Goal: Use online tool/utility: Utilize a website feature to perform a specific function

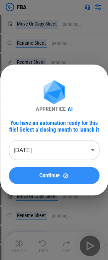
click at [66, 173] on img at bounding box center [66, 176] width 6 height 6
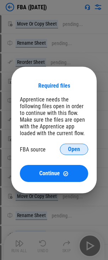
click at [80, 145] on button "Open" at bounding box center [74, 149] width 28 height 11
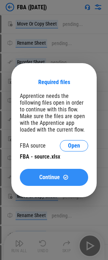
click at [50, 181] on button "Continue" at bounding box center [54, 177] width 68 height 17
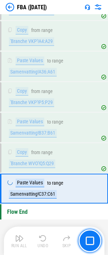
scroll to position [4862, 0]
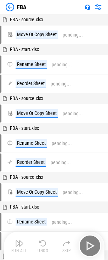
click at [78, 245] on div "Run All Undo Skip" at bounding box center [55, 245] width 94 height 23
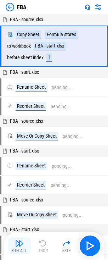
click at [13, 244] on button "Run All" at bounding box center [19, 245] width 23 height 17
